Goal: Obtain resource: Obtain resource

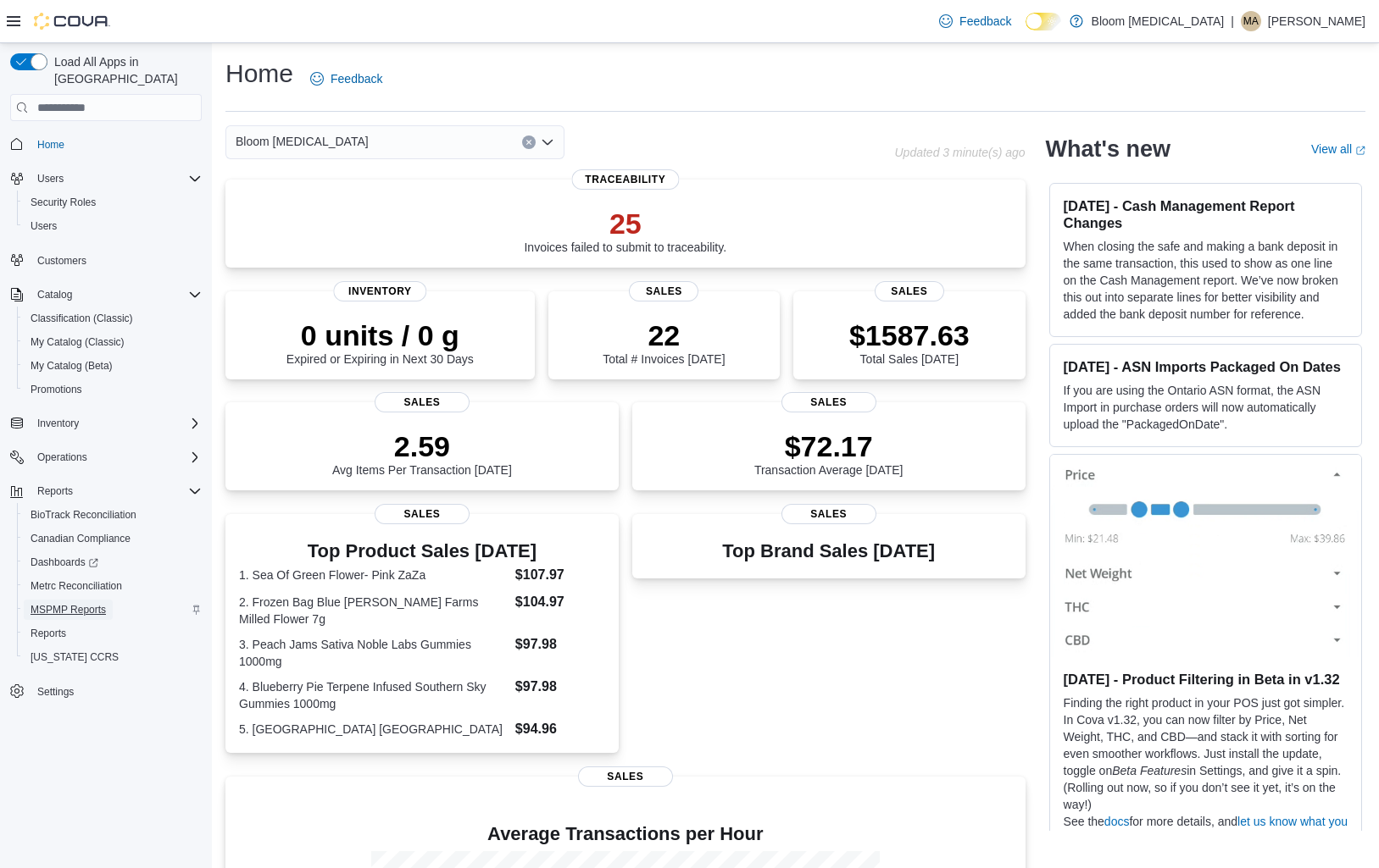
scroll to position [1, 0]
click at [60, 603] on span "MSPMP Reports" at bounding box center [68, 609] width 76 height 13
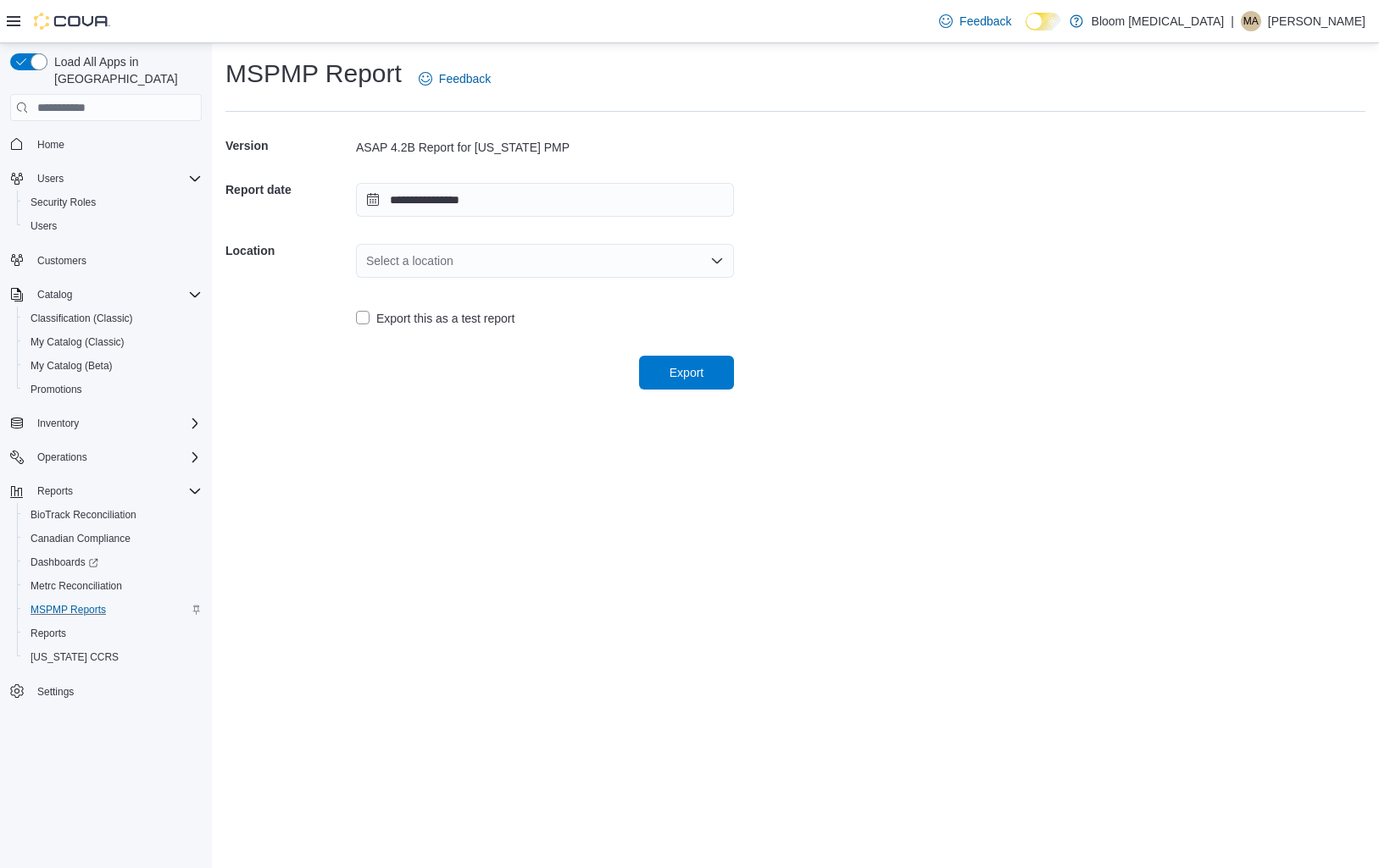
click at [538, 261] on div "Select a location" at bounding box center [545, 261] width 378 height 34
click at [583, 311] on span "110 North Jerry Clower Blvd" at bounding box center [555, 314] width 337 height 17
click at [693, 376] on span "Export" at bounding box center [687, 371] width 34 height 17
click at [693, 379] on span "Export" at bounding box center [687, 371] width 34 height 17
